Goal: Task Accomplishment & Management: Manage account settings

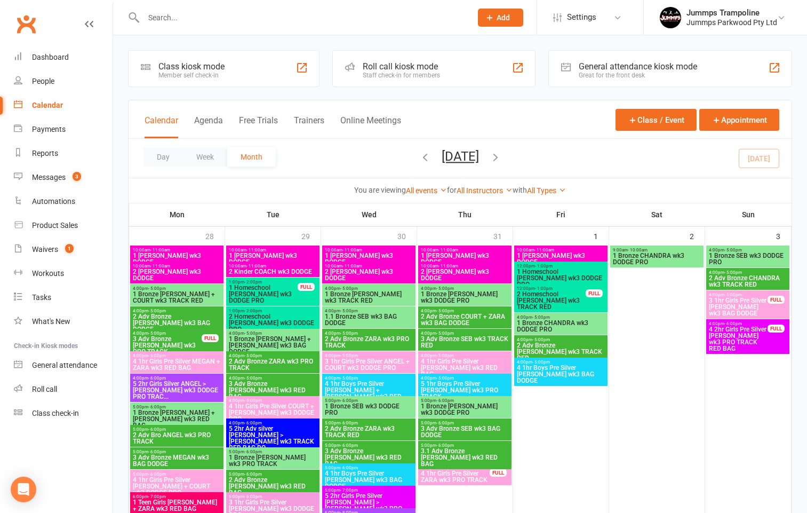
click at [202, 14] on input "text" at bounding box center [302, 17] width 324 height 15
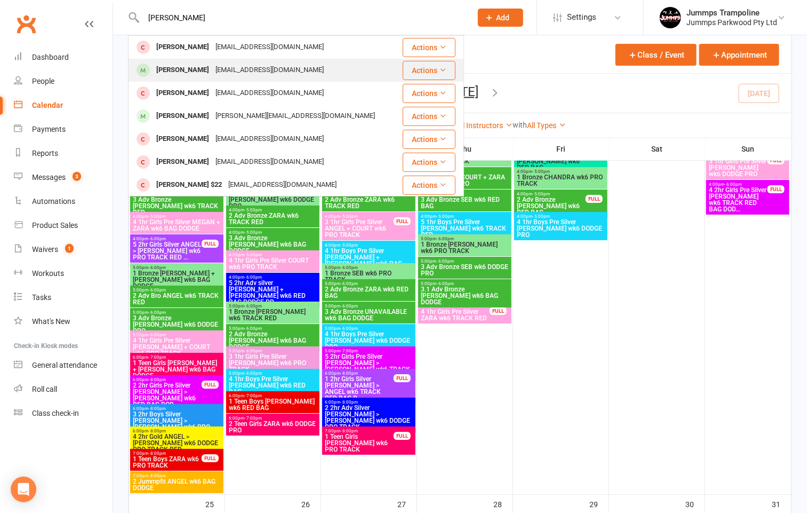
type input "[PERSON_NAME]"
click at [222, 73] on div "[EMAIL_ADDRESS][DOMAIN_NAME]" at bounding box center [269, 69] width 115 height 15
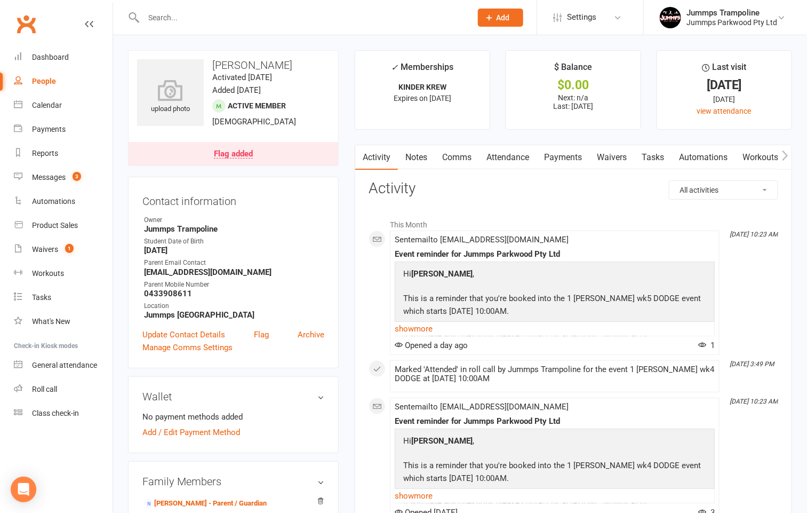
click at [234, 151] on div "Flag added" at bounding box center [233, 154] width 39 height 9
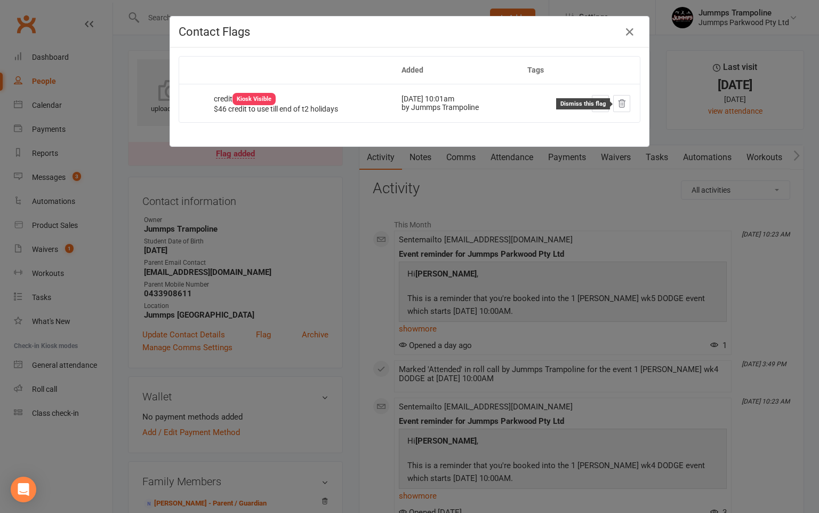
drag, startPoint x: 615, startPoint y: 101, endPoint x: 503, endPoint y: 91, distance: 111.9
click at [619, 101] on icon at bounding box center [622, 102] width 7 height 7
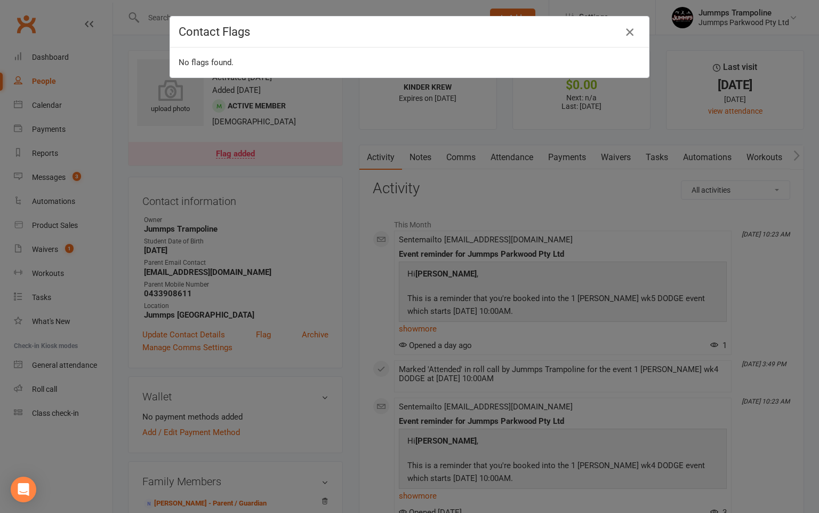
drag, startPoint x: 613, startPoint y: 30, endPoint x: 621, endPoint y: 31, distance: 8.0
click at [624, 31] on icon "button" at bounding box center [630, 32] width 13 height 13
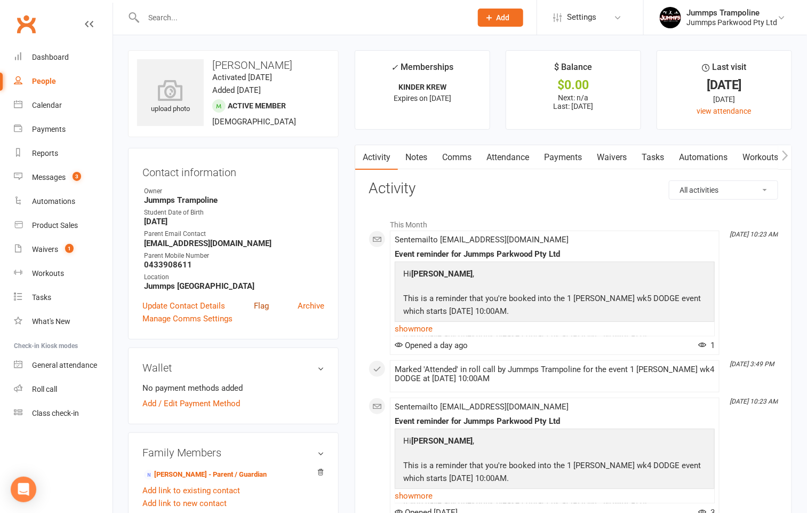
click at [257, 306] on link "Flag" at bounding box center [261, 305] width 15 height 13
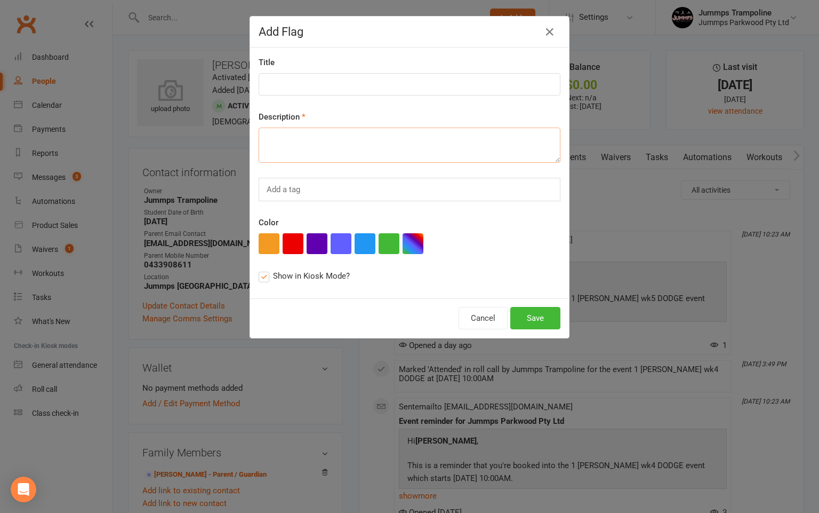
drag, startPoint x: 347, startPoint y: 159, endPoint x: 352, endPoint y: 154, distance: 7.2
click at [352, 154] on textarea at bounding box center [410, 144] width 302 height 35
click at [316, 142] on textarea "Term 4, first 3 wqeweks Absent" at bounding box center [410, 144] width 302 height 35
click at [418, 135] on textarea "Term 4, first 3 weeks Absent" at bounding box center [410, 144] width 302 height 35
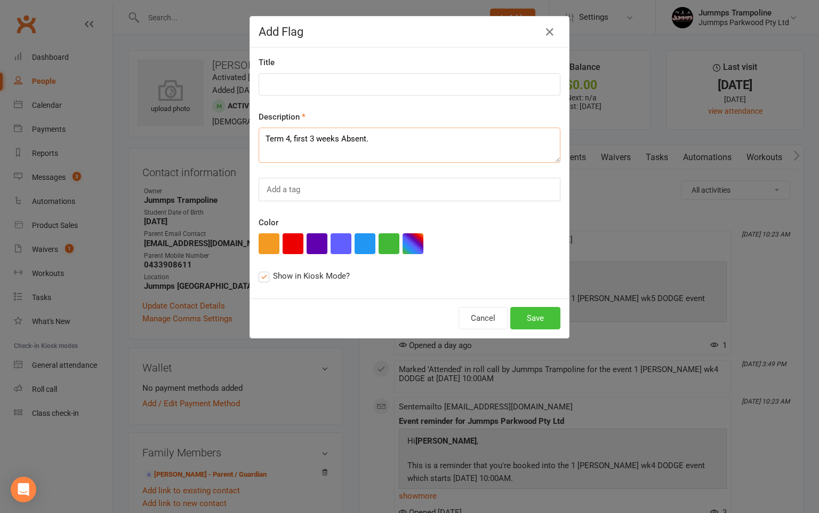
type textarea "Term 4, first 3 weeks Absent."
click at [527, 322] on button "Save" at bounding box center [536, 318] width 50 height 22
